Goal: Information Seeking & Learning: Learn about a topic

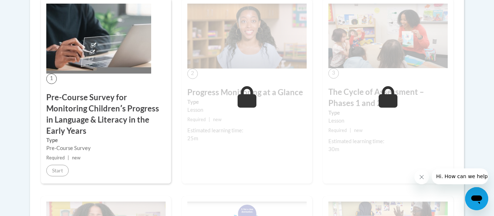
scroll to position [240, 0]
click at [95, 125] on h3 "Pre-Course Survey for Monitoring Childrenʹs Progress in Language & Literacy in …" at bounding box center [105, 115] width 119 height 44
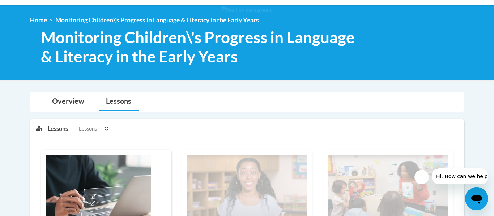
scroll to position [0, 0]
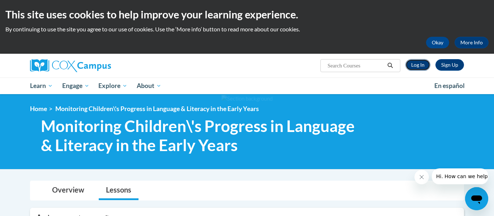
click at [416, 65] on link "Log In" at bounding box center [417, 65] width 25 height 12
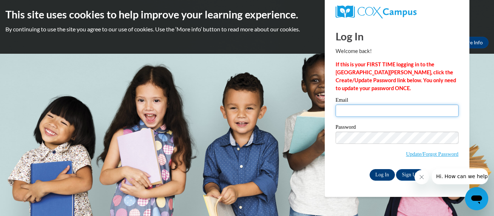
type input "mkitchen@stmm.org"
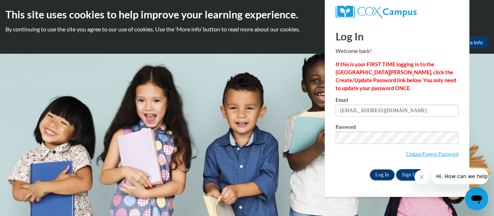
click at [380, 176] on input "Log In" at bounding box center [381, 175] width 25 height 12
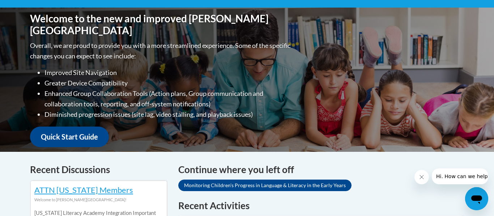
scroll to position [157, 0]
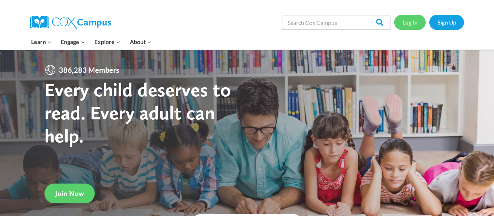
click at [406, 22] on link "Log In" at bounding box center [409, 22] width 31 height 15
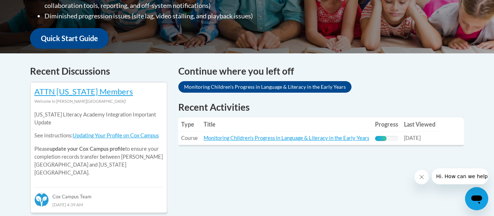
scroll to position [254, 0]
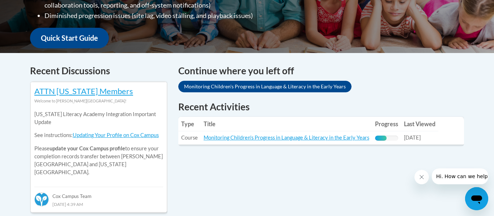
click at [233, 69] on h4 "Continue where you left off" at bounding box center [321, 71] width 286 height 14
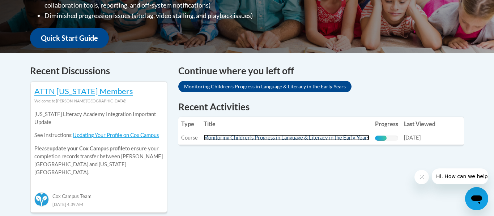
click at [223, 141] on link "Monitoring Children's Progress in Language & Literacy in the Early Years" at bounding box center [286, 138] width 166 height 6
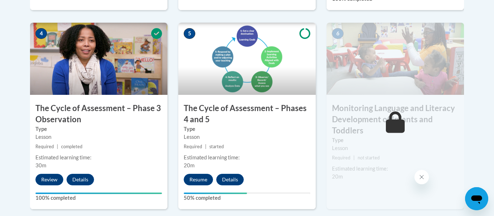
scroll to position [435, 0]
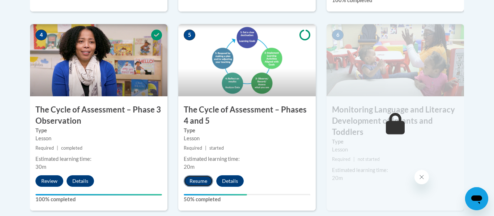
click at [197, 180] on button "Resume" at bounding box center [198, 182] width 29 height 12
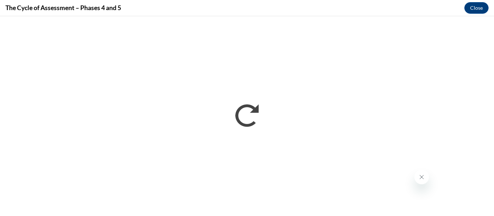
scroll to position [0, 0]
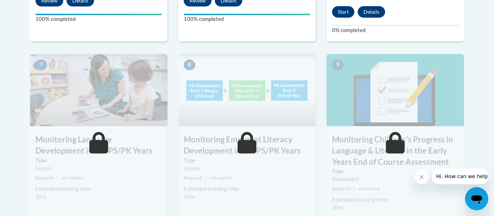
scroll to position [616, 0]
